Goal: Information Seeking & Learning: Learn about a topic

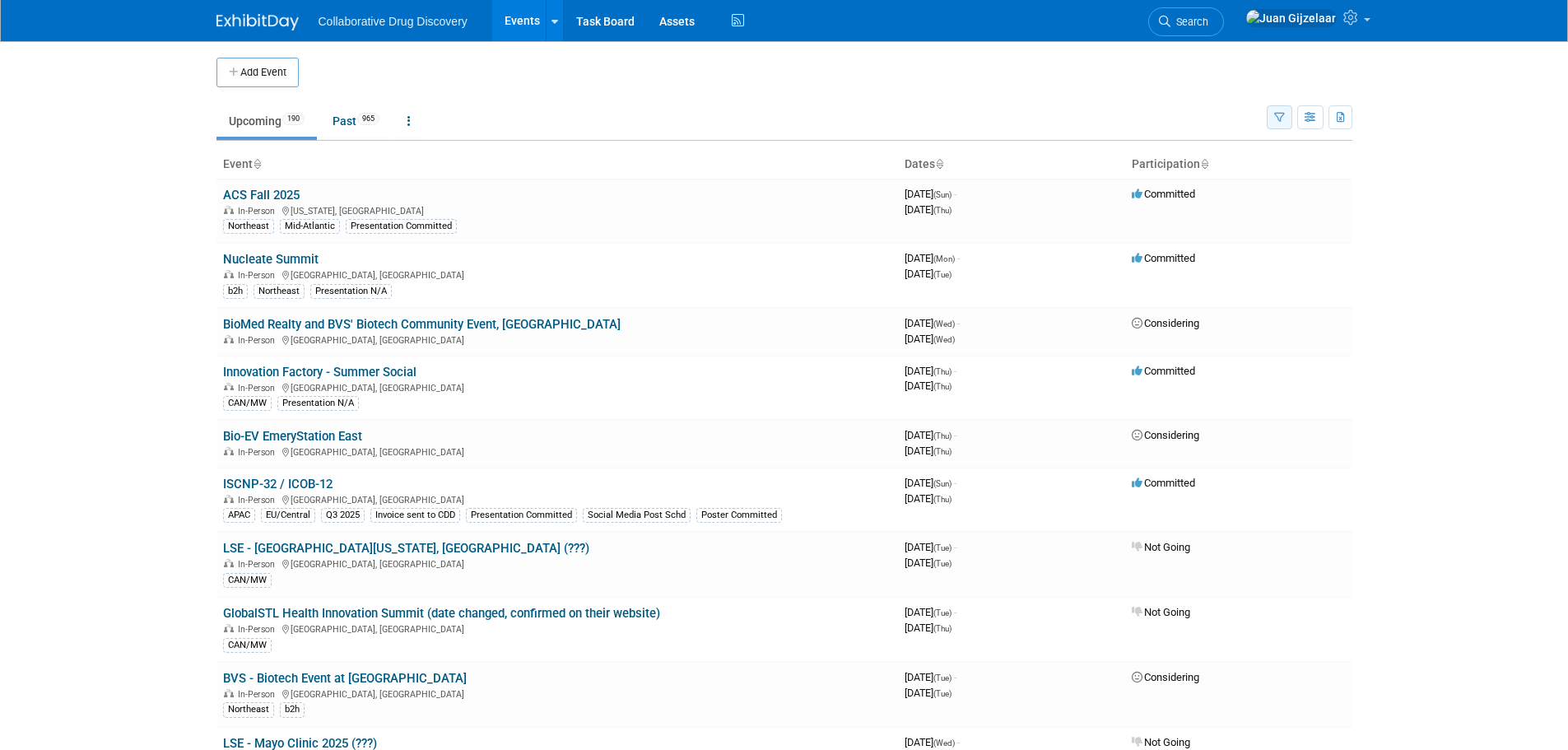
click at [1277, 119] on icon "button" at bounding box center [1279, 118] width 10 height 10
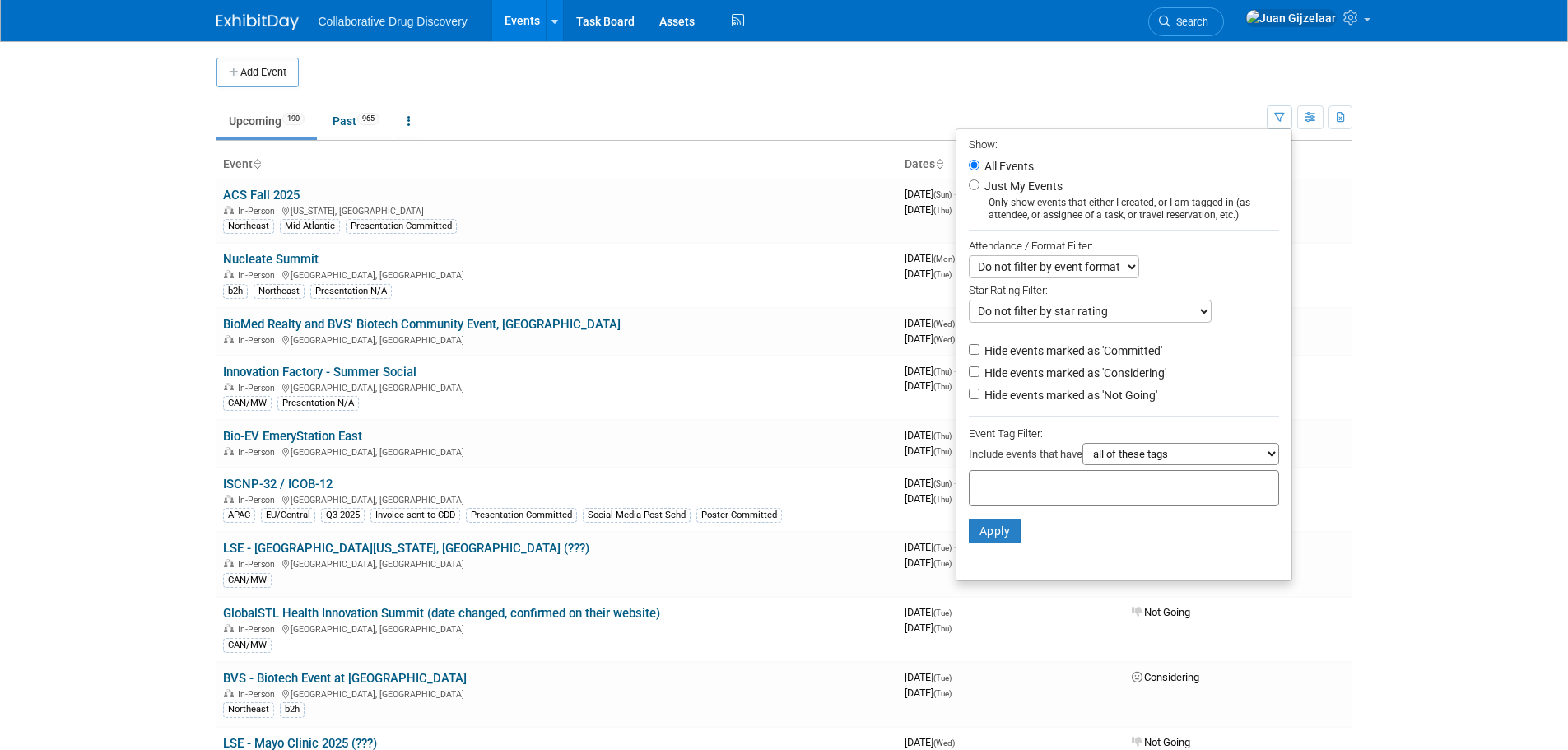
drag, startPoint x: 1056, startPoint y: 483, endPoint x: 1050, endPoint y: 468, distance: 16.2
click at [1055, 483] on input "text" at bounding box center [1042, 485] width 132 height 16
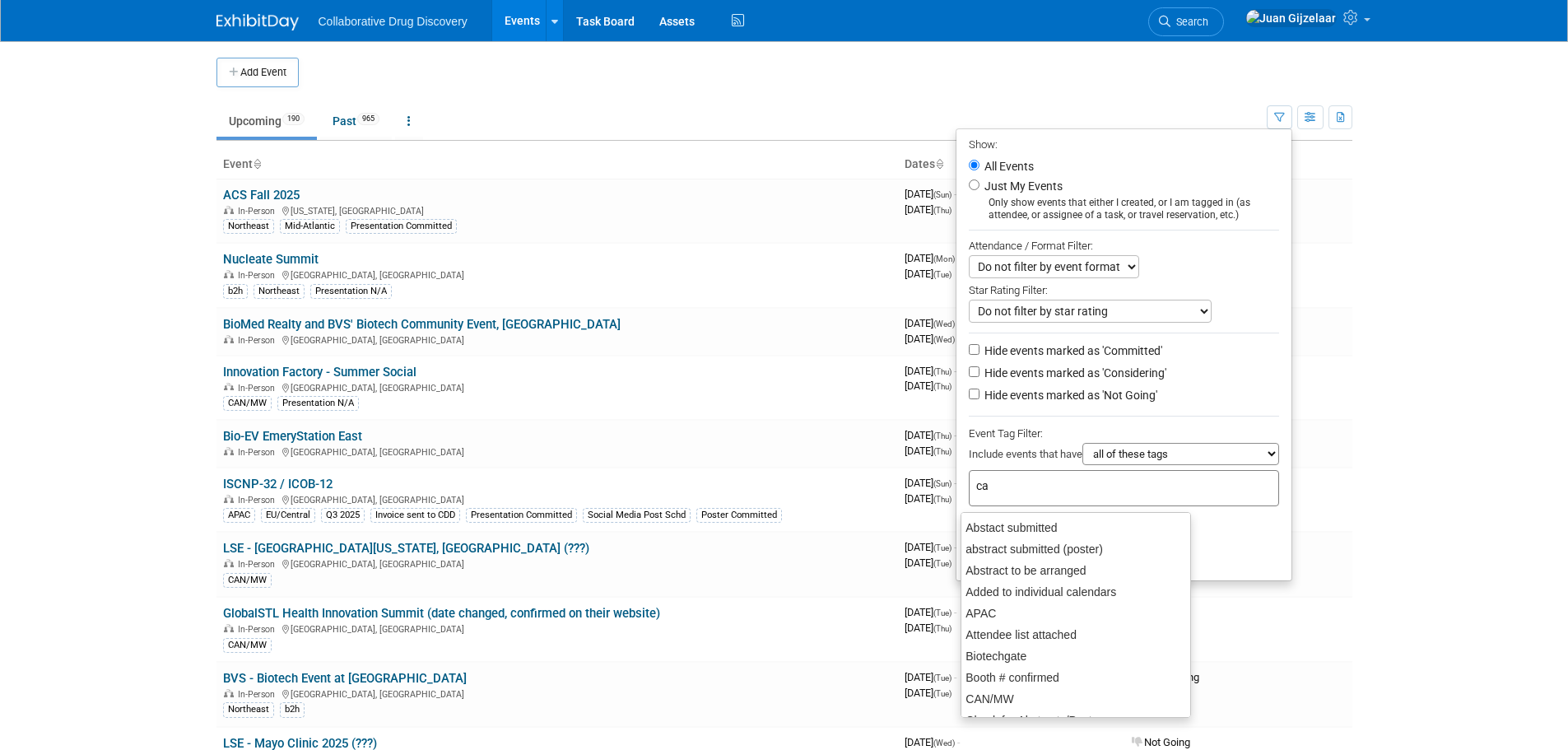
type input "can"
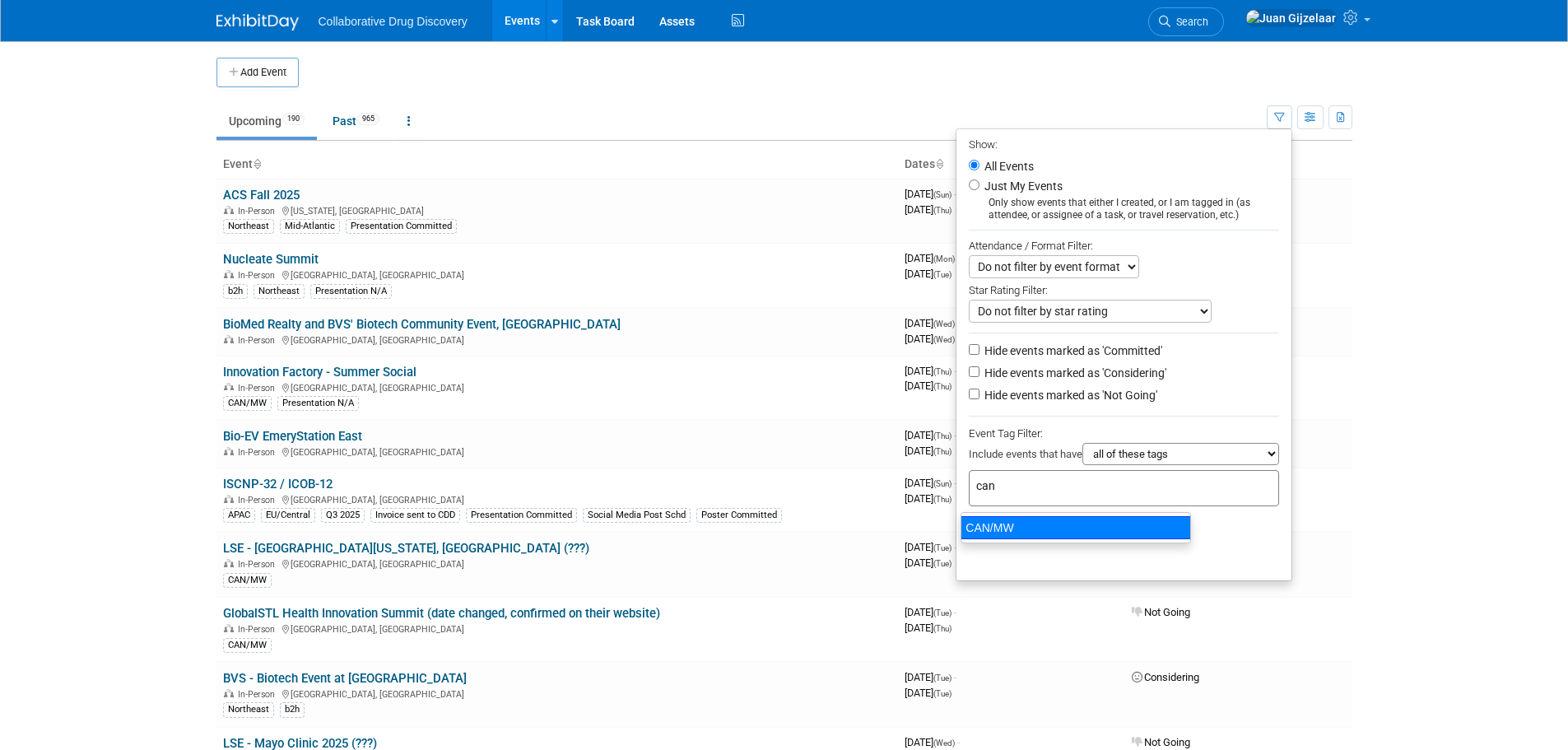
click at [1050, 526] on div "CAN/MW" at bounding box center [1075, 527] width 230 height 23
type input "CAN/MW"
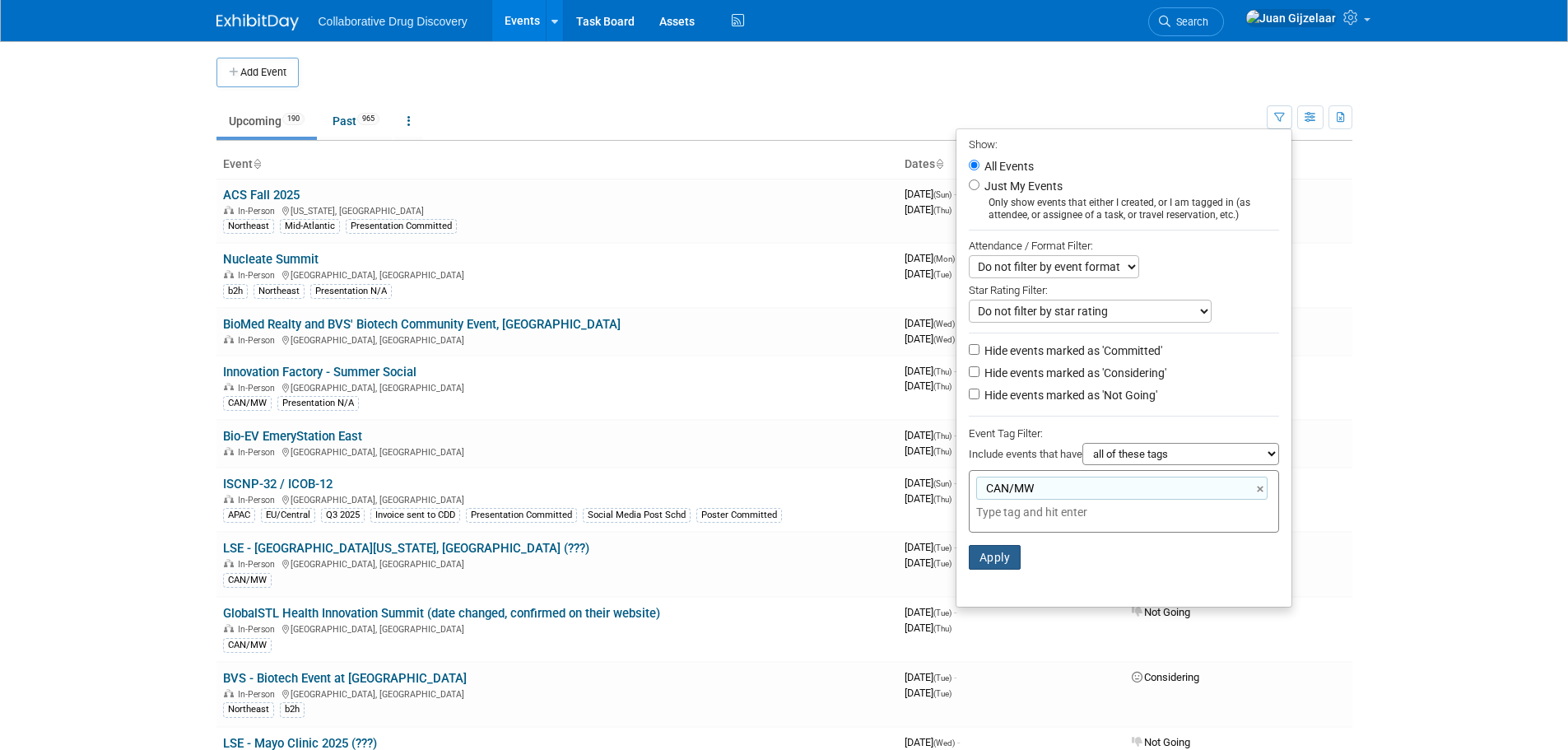
click at [993, 562] on button "Apply" at bounding box center [995, 557] width 52 height 25
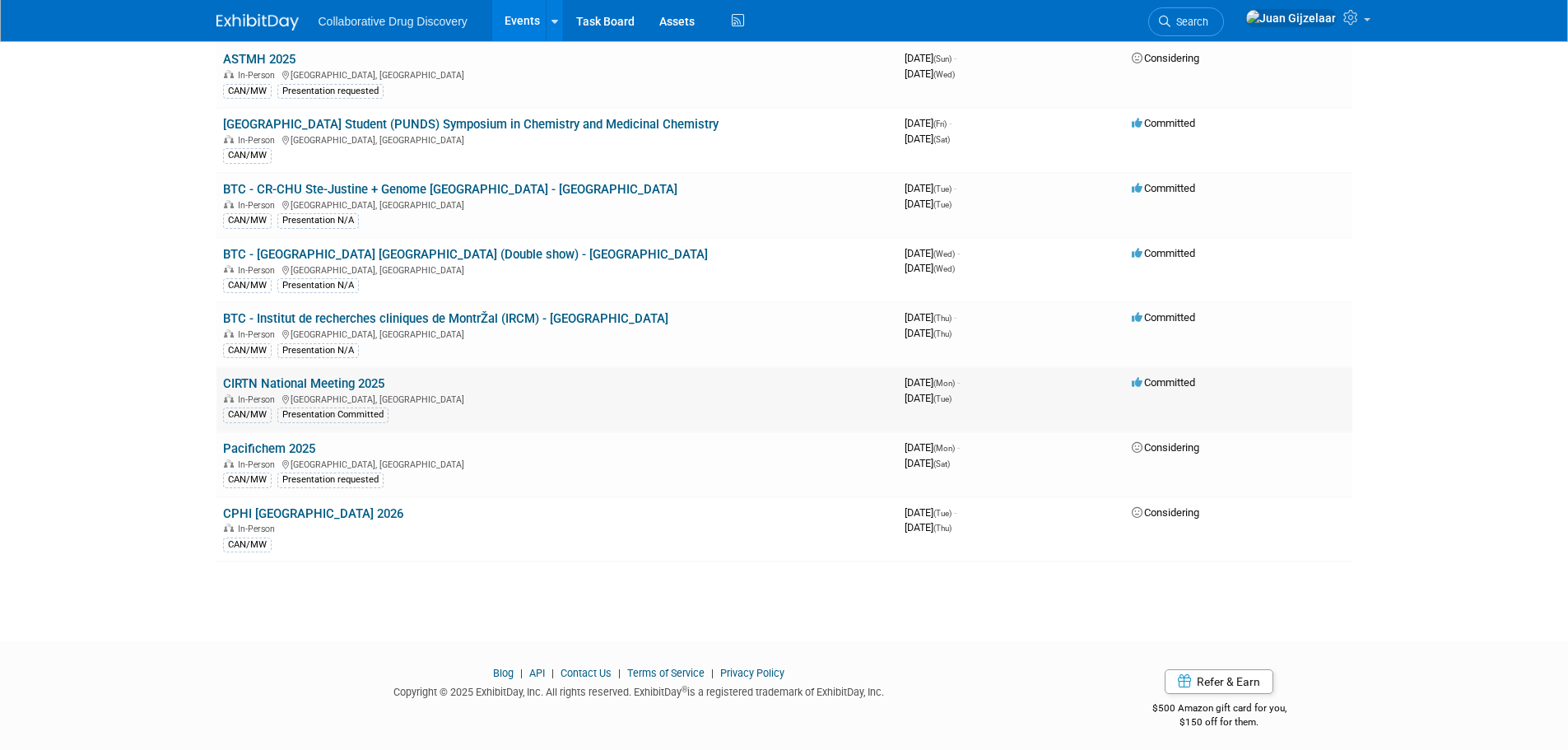
scroll to position [1698, 0]
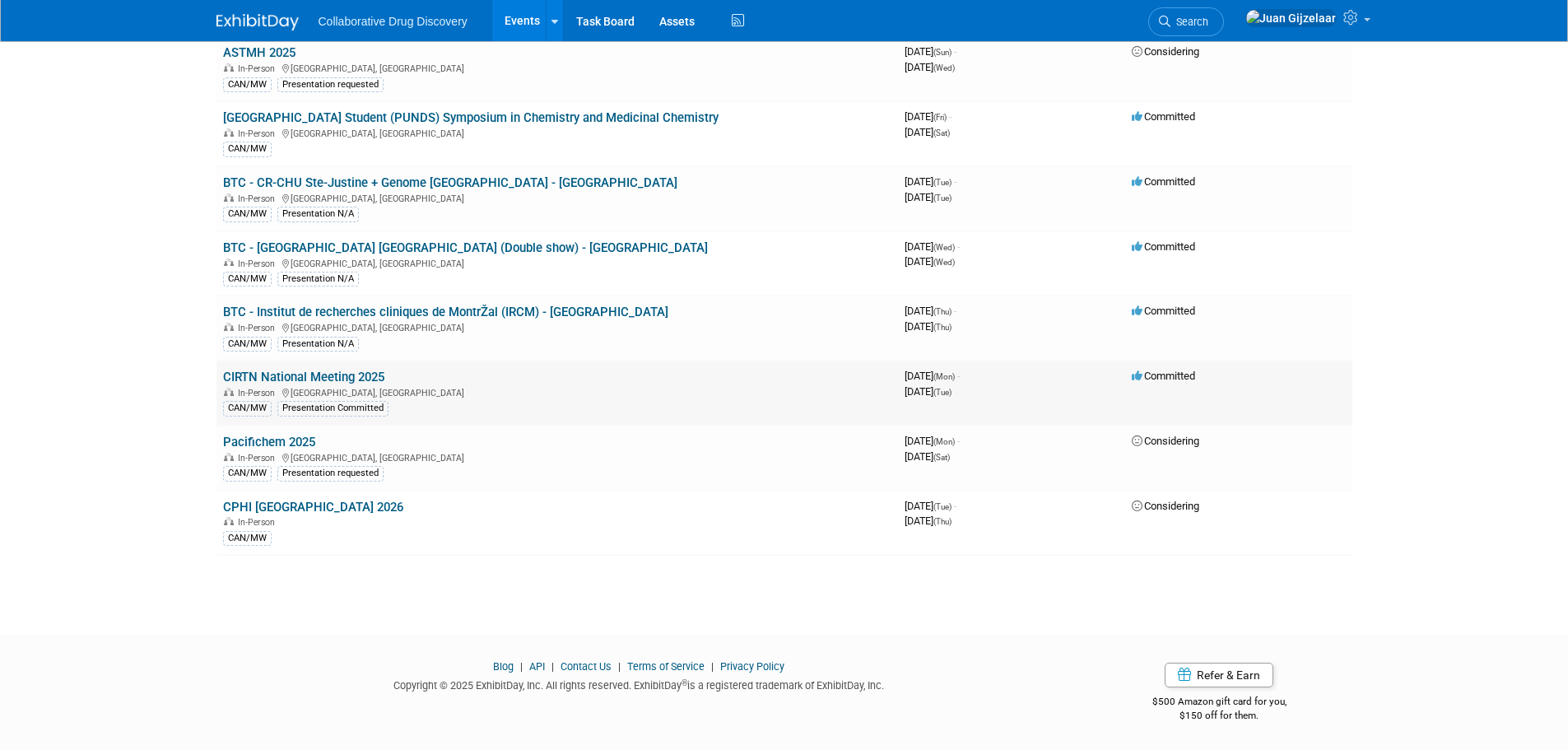
click at [345, 378] on link "CIRTN National Meeting 2025" at bounding box center [303, 376] width 161 height 15
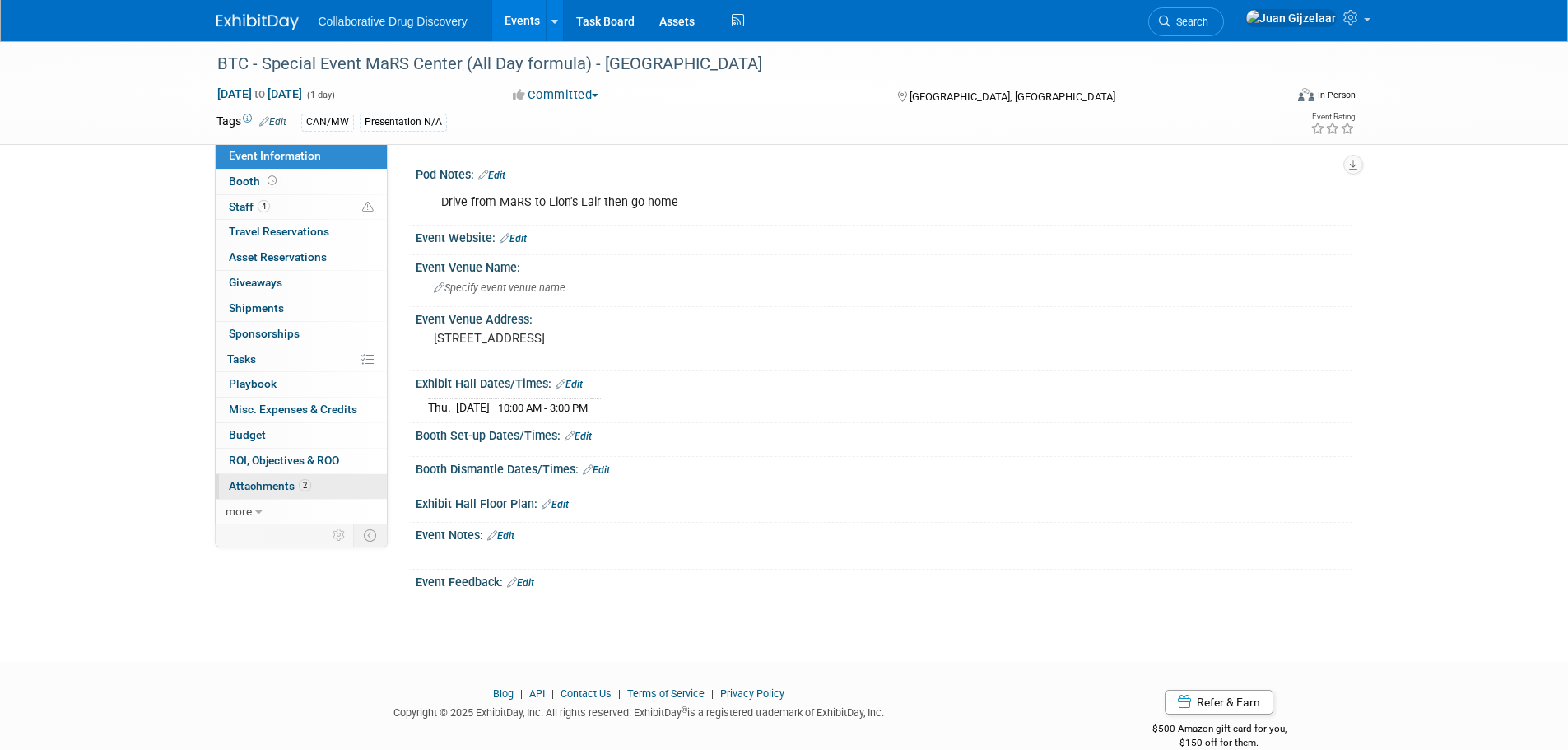
click at [278, 489] on span "Attachments 2" at bounding box center [270, 485] width 82 height 13
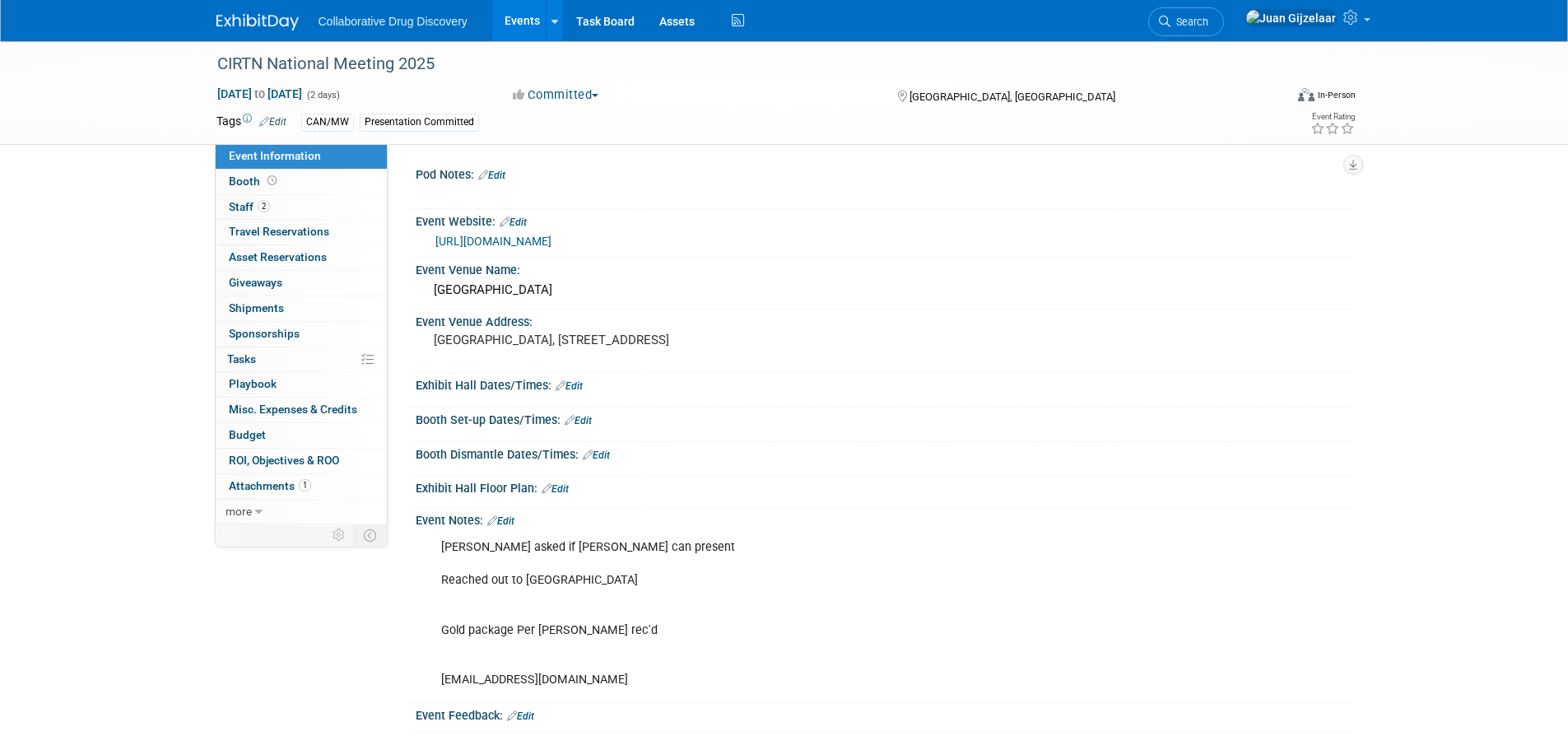
click at [243, 27] on img at bounding box center [258, 21] width 82 height 16
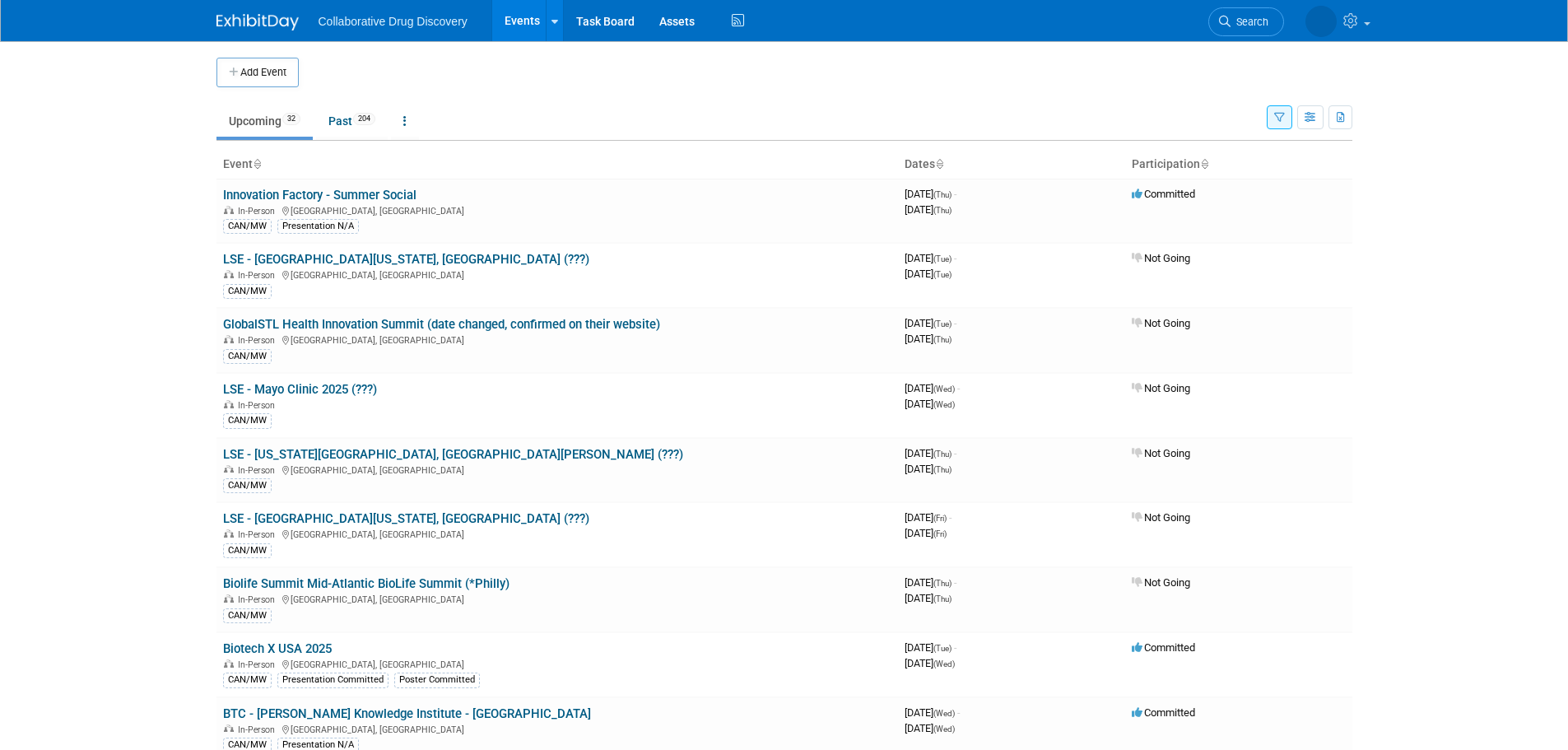
click at [1268, 115] on button "button" at bounding box center [1279, 117] width 26 height 24
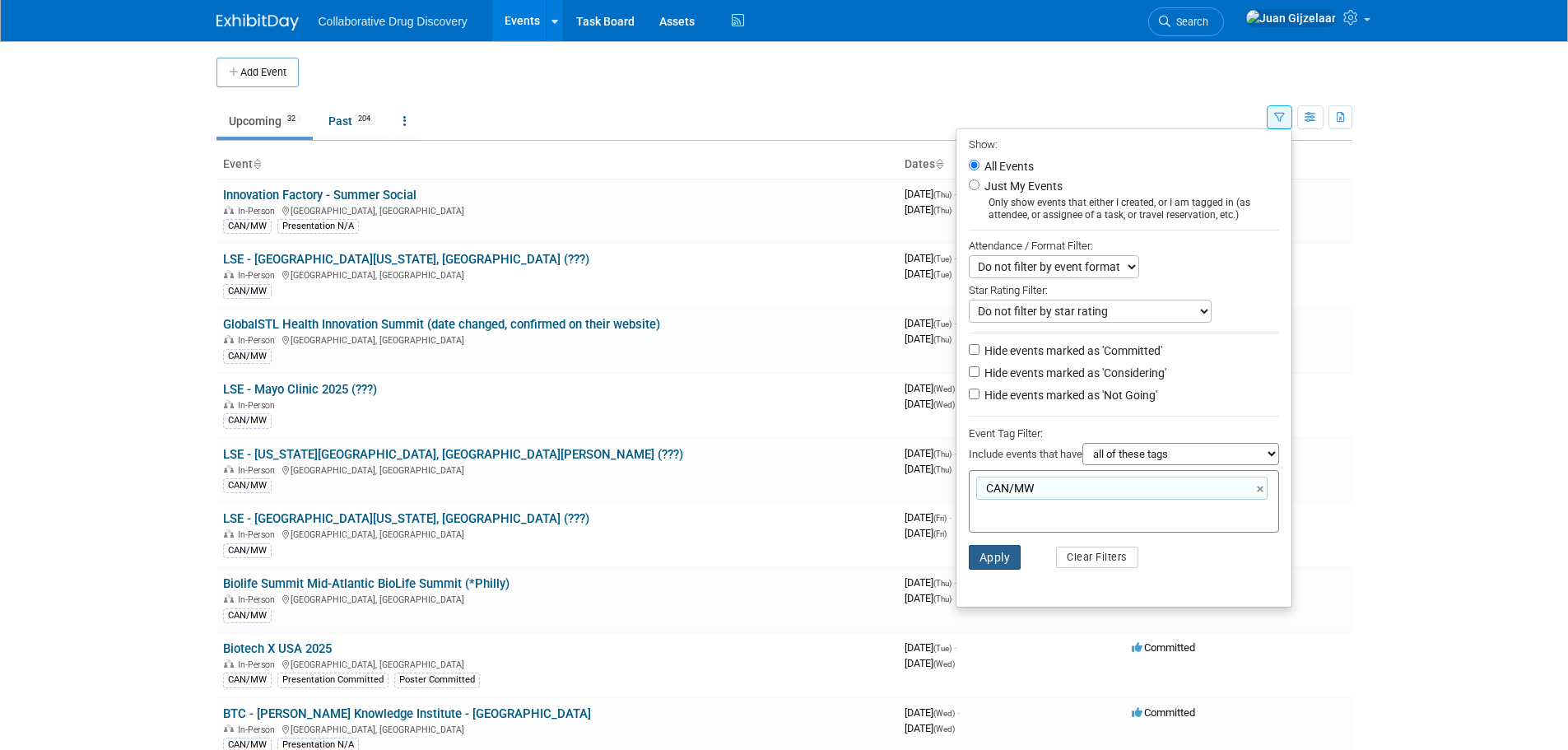
click at [1000, 567] on button "Apply" at bounding box center [995, 557] width 52 height 25
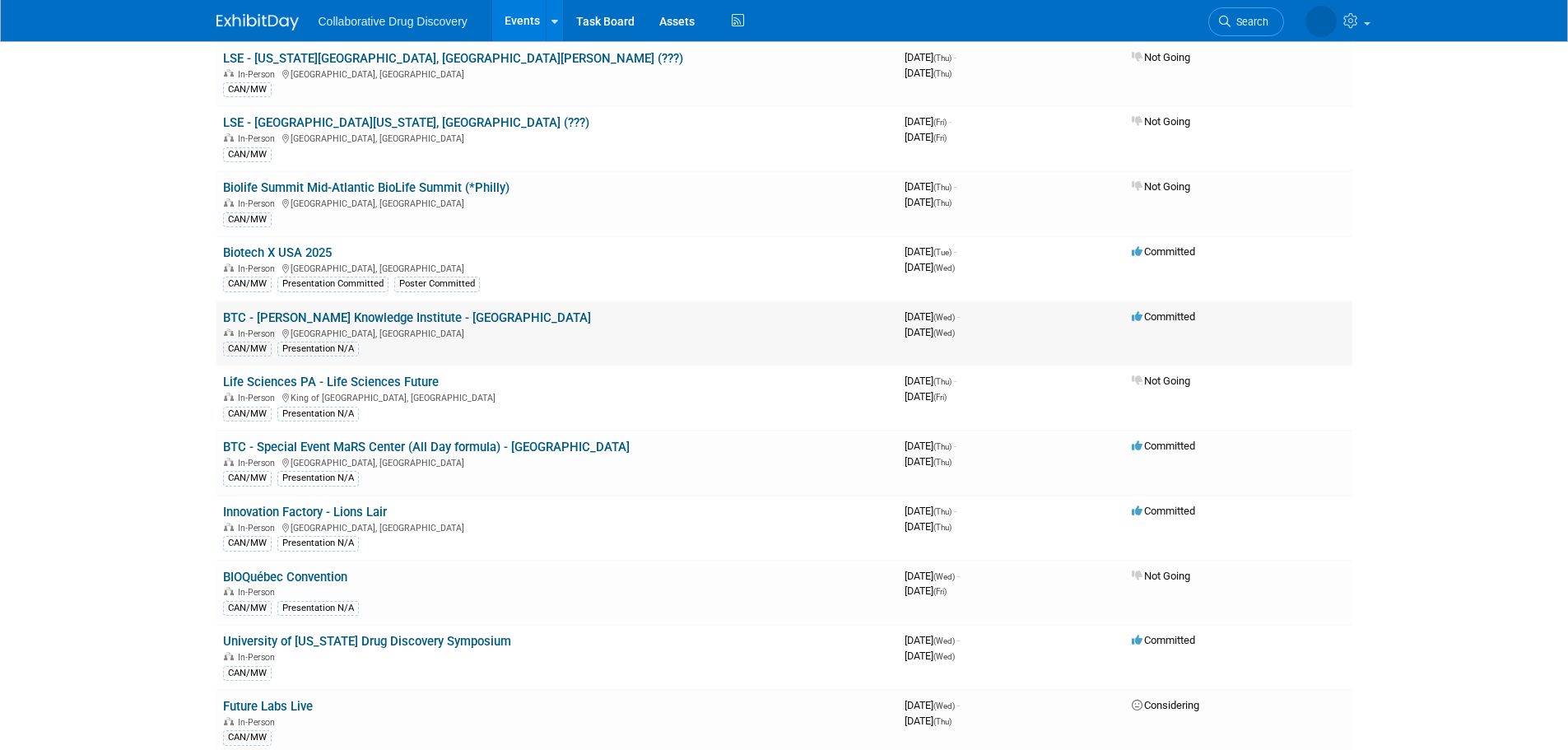
scroll to position [411, 0]
